Goal: Register for event/course

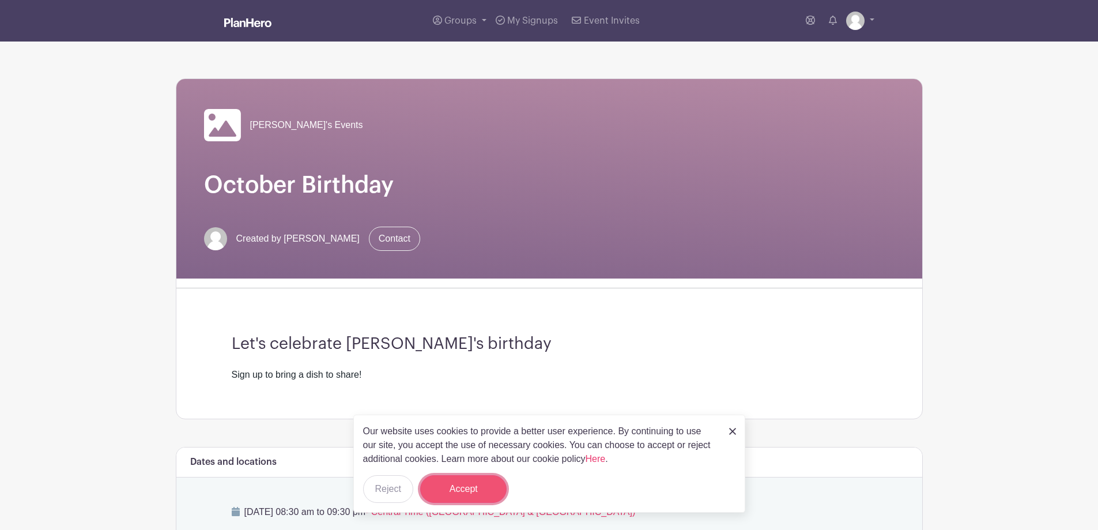
click at [482, 500] on button "Accept" at bounding box center [463, 489] width 86 height 28
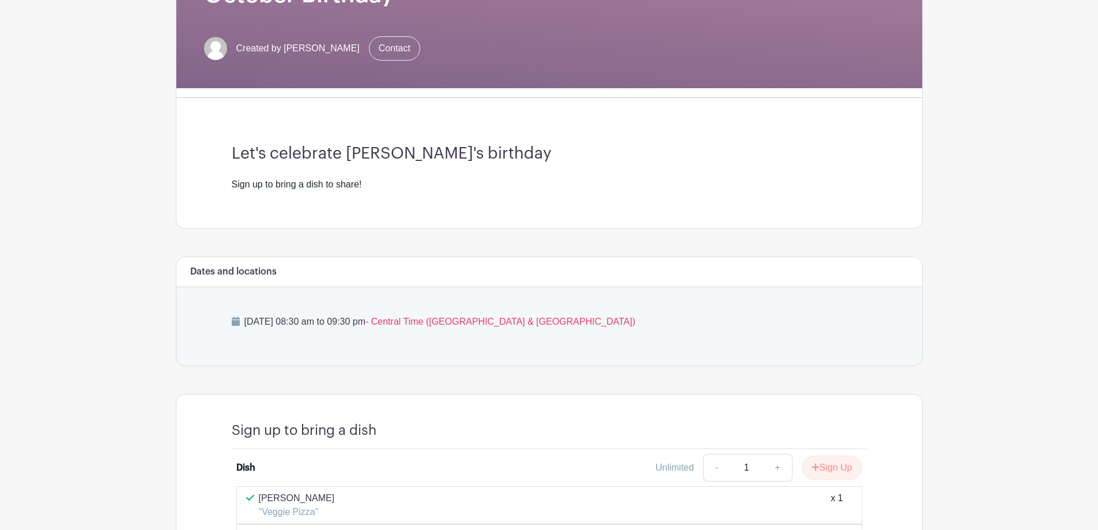
scroll to position [346, 0]
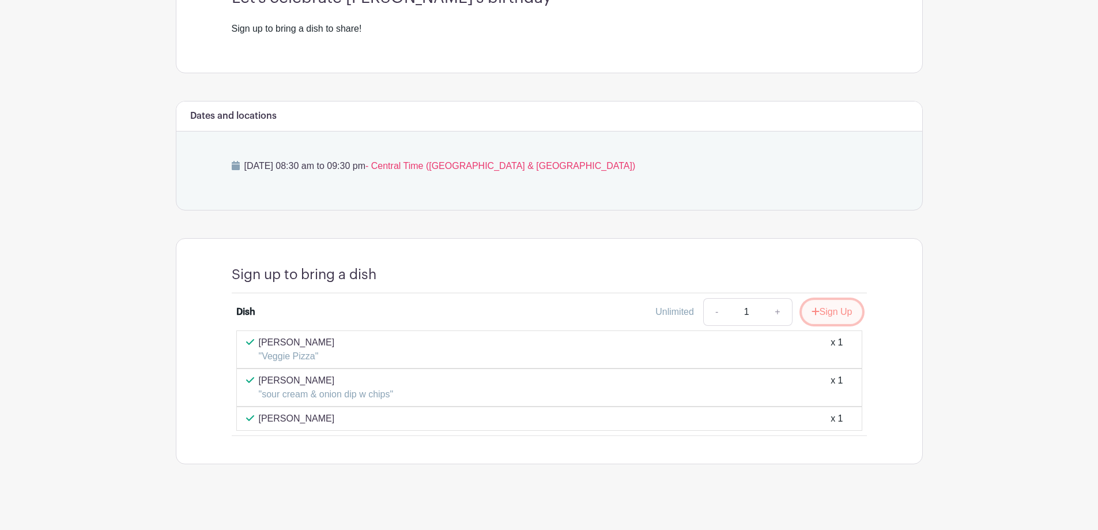
click at [822, 315] on button "Sign Up" at bounding box center [832, 312] width 61 height 24
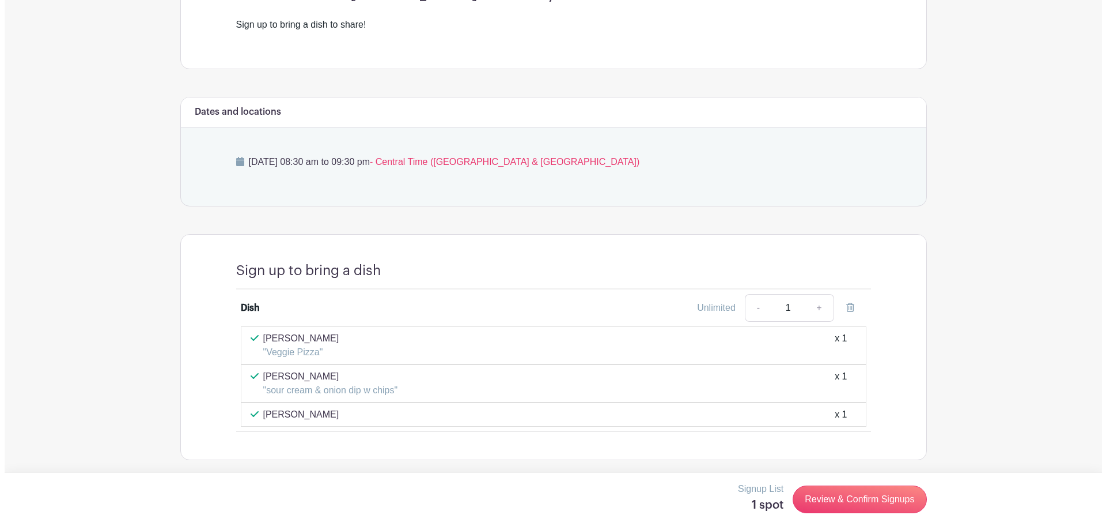
scroll to position [352, 0]
click at [827, 498] on link "Review & Confirm Signups" at bounding box center [855, 499] width 134 height 28
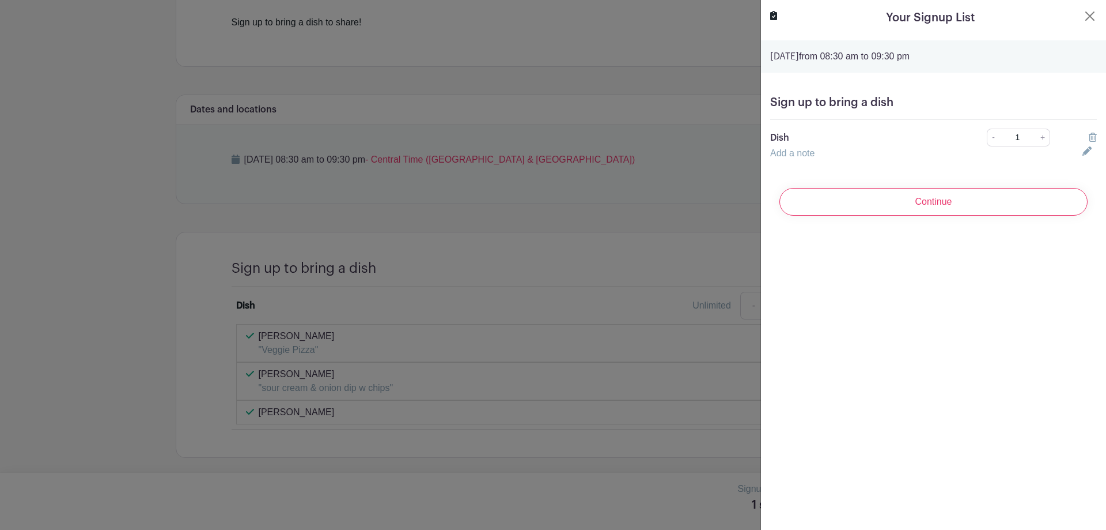
click at [838, 98] on h5 "Sign up to bring a dish" at bounding box center [933, 103] width 327 height 14
click at [837, 107] on h5 "Sign up to bring a dish" at bounding box center [933, 103] width 327 height 14
click at [792, 96] on div "Sign up to bring a dish Dish - 1 + Add a note" at bounding box center [933, 127] width 345 height 83
click at [799, 155] on link "Add a note" at bounding box center [792, 153] width 44 height 10
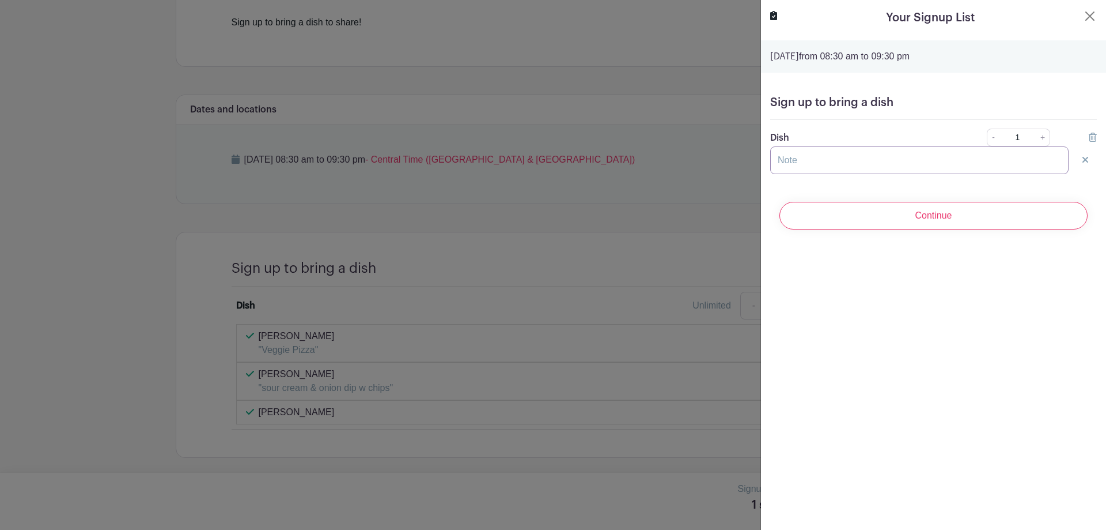
drag, startPoint x: 801, startPoint y: 158, endPoint x: 805, endPoint y: 164, distance: 7.5
click at [801, 158] on input "text" at bounding box center [919, 160] width 298 height 28
